Goal: Information Seeking & Learning: Learn about a topic

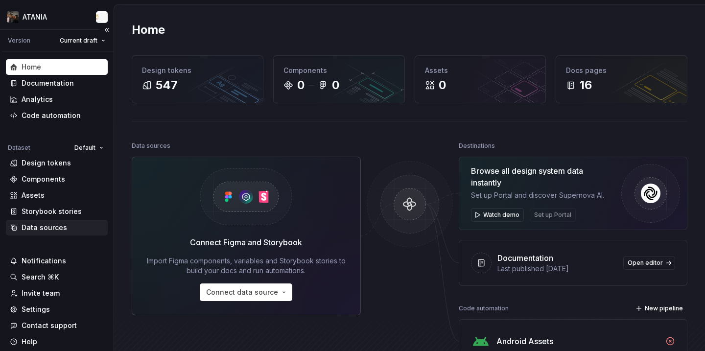
click at [63, 224] on div "Data sources" at bounding box center [45, 228] width 46 height 10
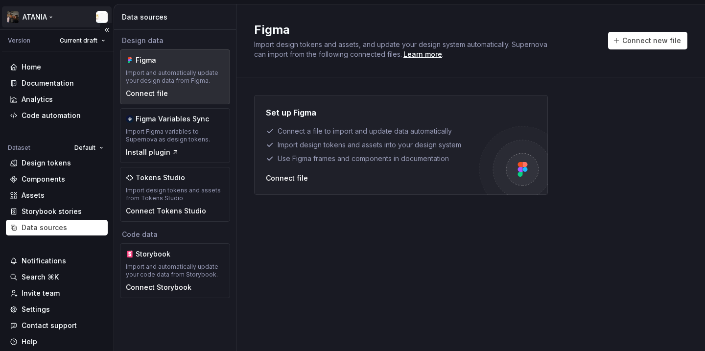
click at [35, 15] on html "ATANIA Version Current draft Home Documentation Analytics Code automation Datas…" at bounding box center [352, 175] width 705 height 351
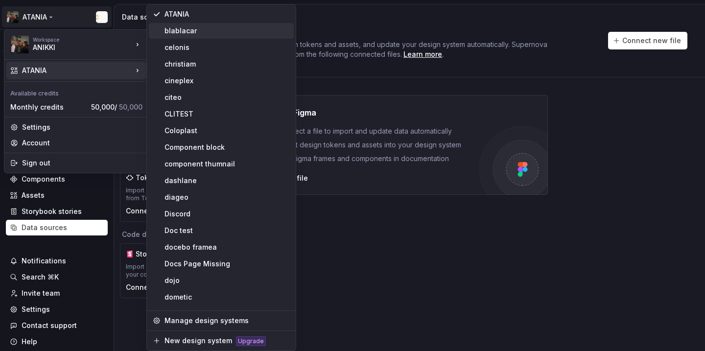
click at [173, 26] on div "blablacar" at bounding box center [226, 31] width 125 height 10
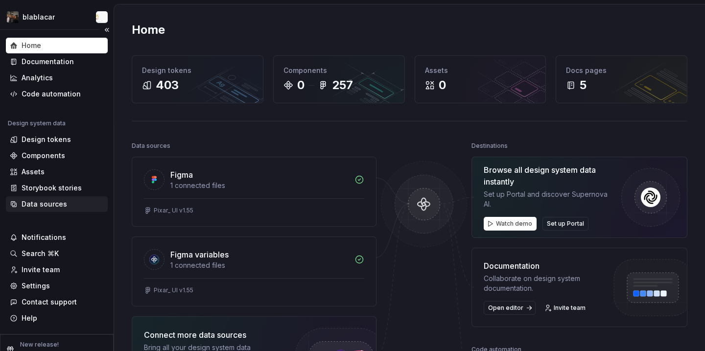
click at [72, 202] on div "Data sources" at bounding box center [57, 204] width 94 height 10
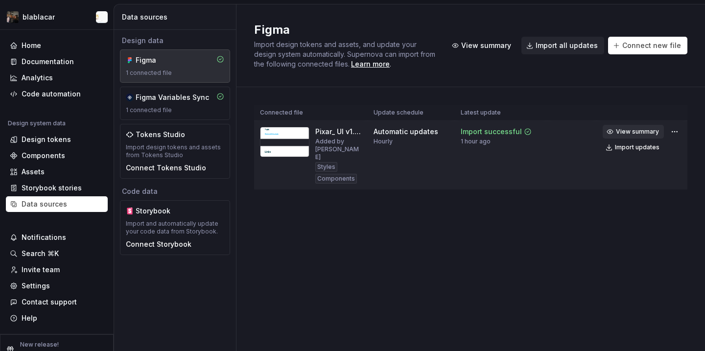
click at [628, 133] on span "View summary" at bounding box center [637, 132] width 43 height 8
